Goal: Task Accomplishment & Management: Use online tool/utility

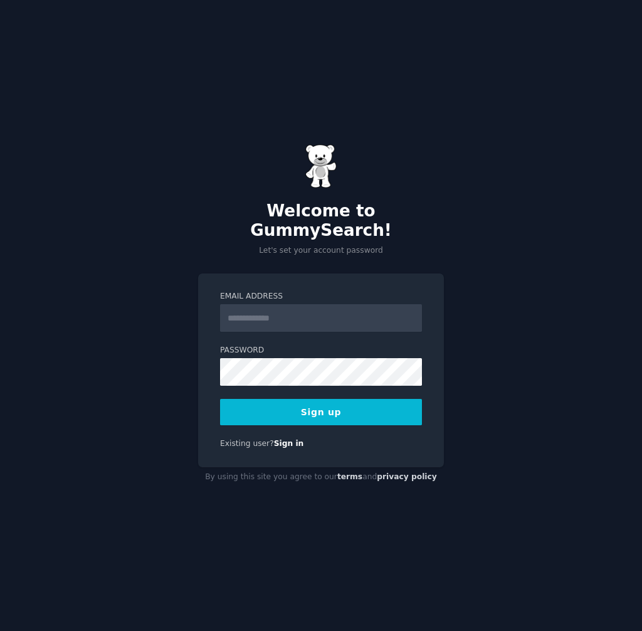
type input "**********"
click at [354, 402] on button "Sign up" at bounding box center [321, 412] width 202 height 26
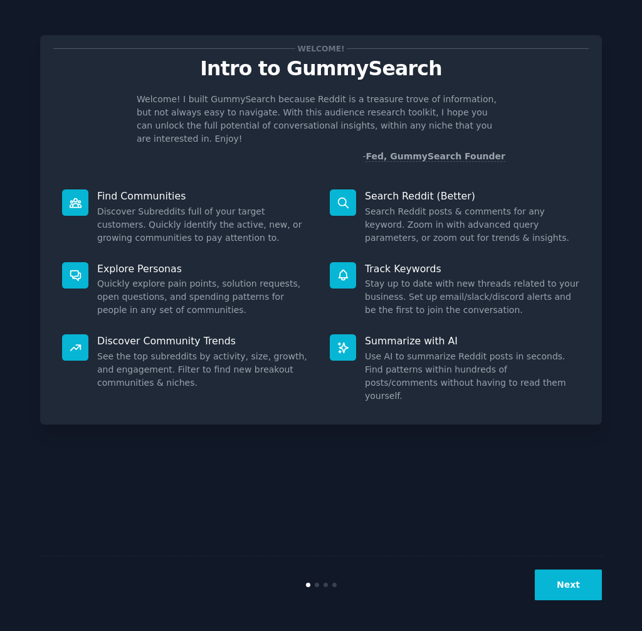
click at [580, 609] on div "Next" at bounding box center [321, 584] width 562 height 58
click at [576, 596] on button "Next" at bounding box center [568, 584] width 67 height 31
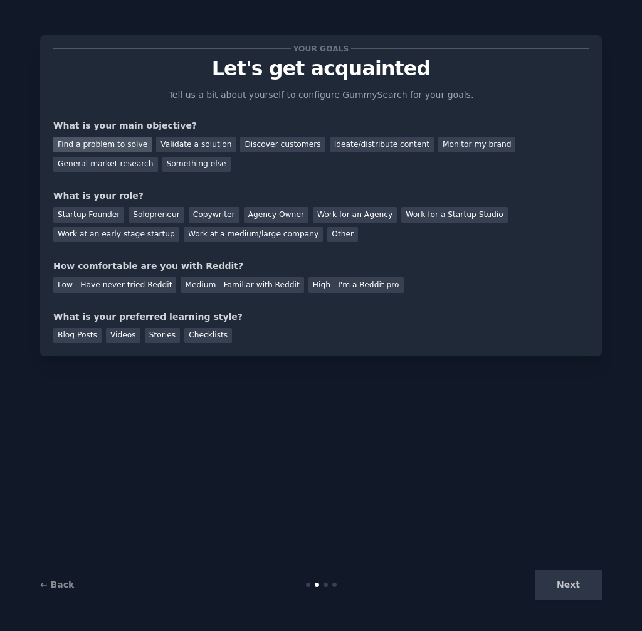
click at [96, 150] on div "Find a problem to solve" at bounding box center [102, 145] width 98 height 16
click at [120, 168] on div "General market research" at bounding box center [105, 165] width 105 height 16
click at [156, 217] on div "Solopreneur" at bounding box center [156, 215] width 55 height 16
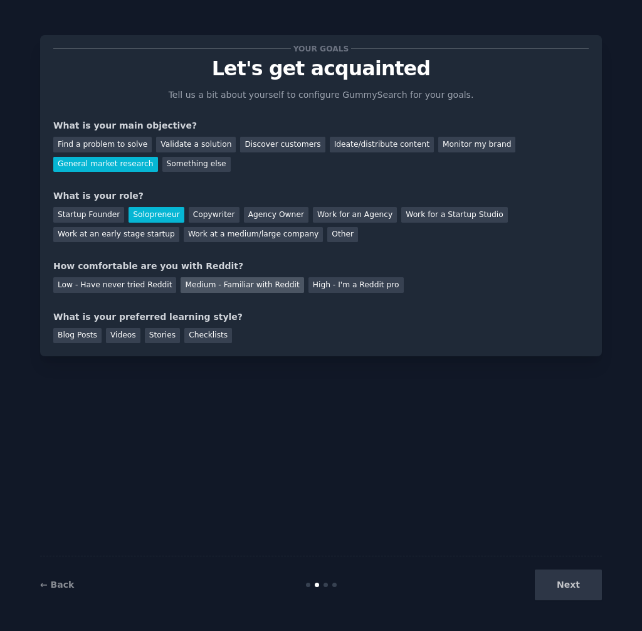
click at [243, 288] on div "Medium - Familiar with Reddit" at bounding box center [242, 285] width 123 height 16
click at [111, 333] on div "Videos" at bounding box center [123, 336] width 34 height 16
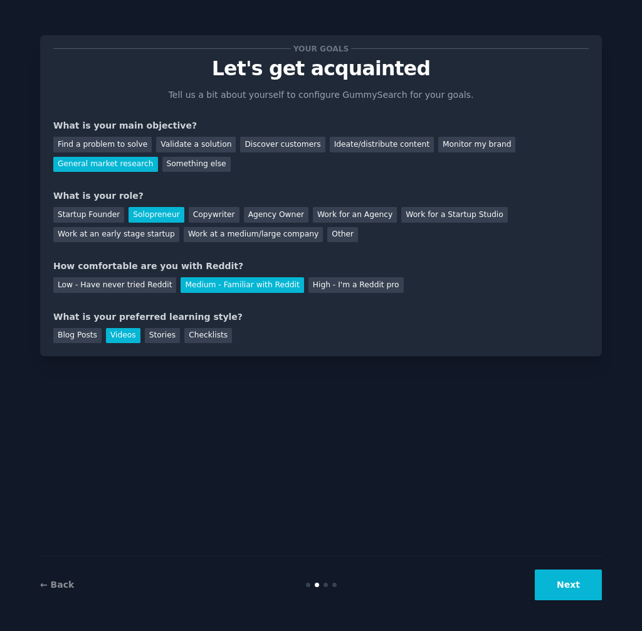
click at [567, 584] on button "Next" at bounding box center [568, 584] width 67 height 31
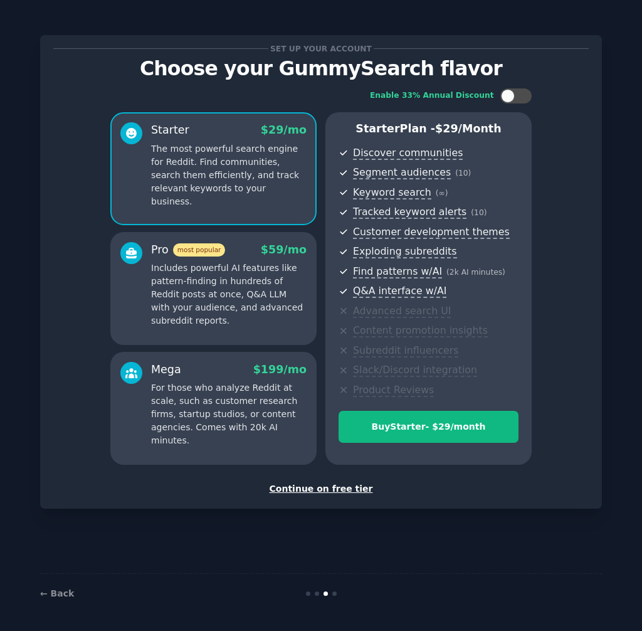
click at [327, 488] on div "Continue on free tier" at bounding box center [320, 488] width 535 height 13
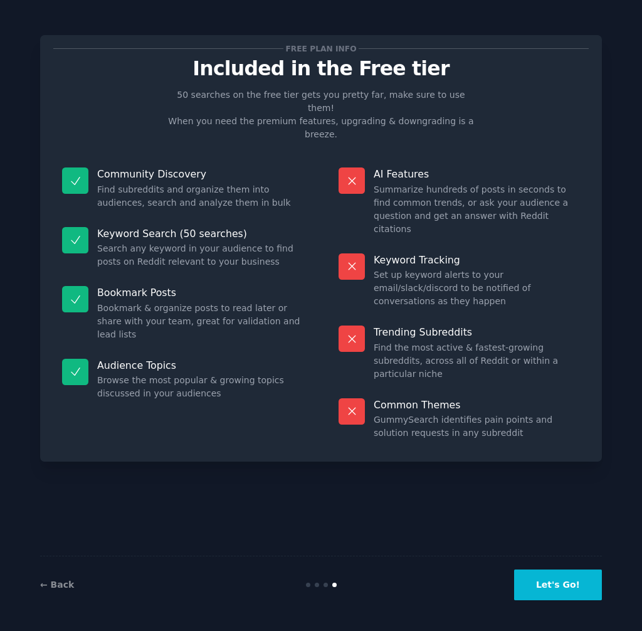
click at [560, 589] on button "Let's Go!" at bounding box center [558, 584] width 88 height 31
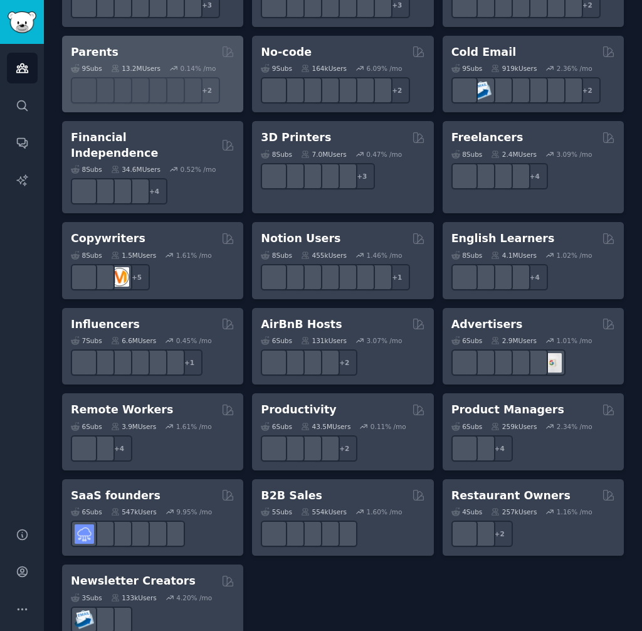
scroll to position [816, 0]
